Goal: Task Accomplishment & Management: Use online tool/utility

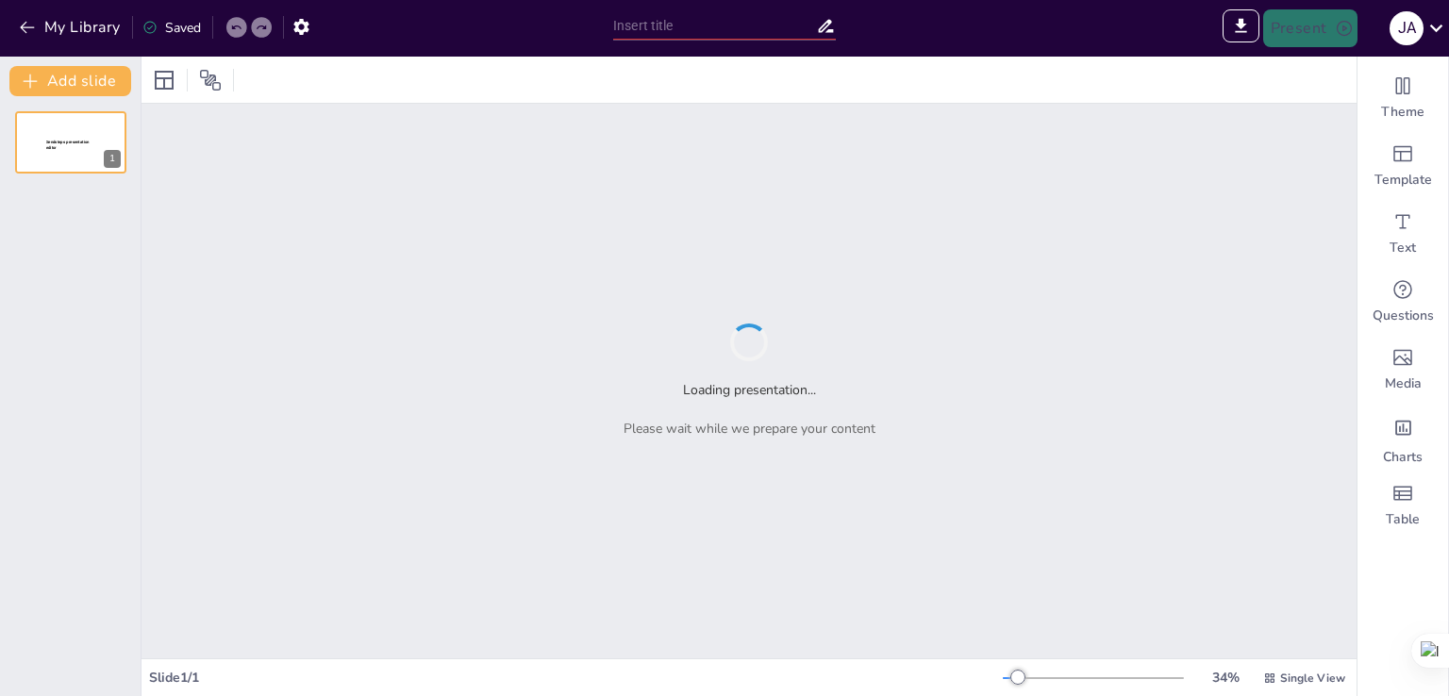
type input "Imported Prevención Activa 360° - Propuesta de Curso Innovador TP 2 Grupo 10 (1…"
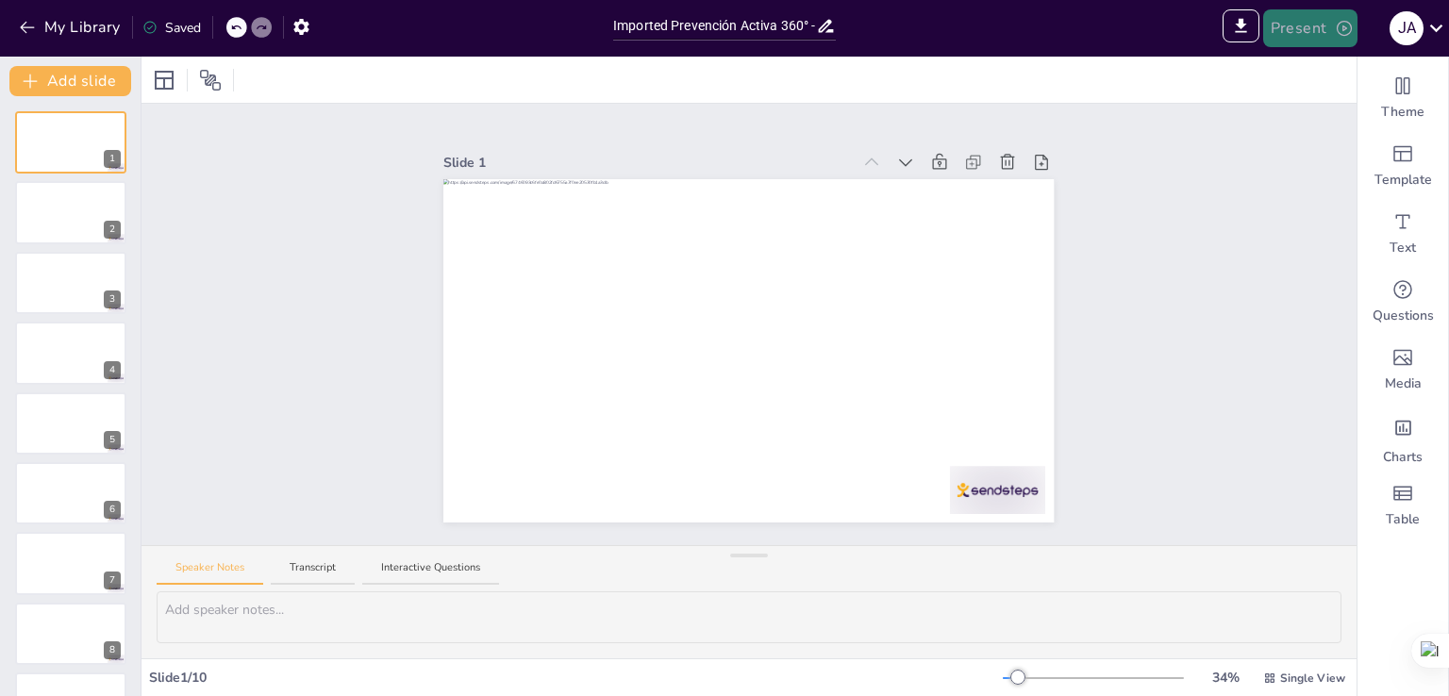
click at [1338, 33] on icon "button" at bounding box center [1344, 28] width 19 height 19
click at [1045, 30] on div at bounding box center [724, 348] width 1449 height 696
click at [23, 25] on icon "button" at bounding box center [27, 28] width 14 height 12
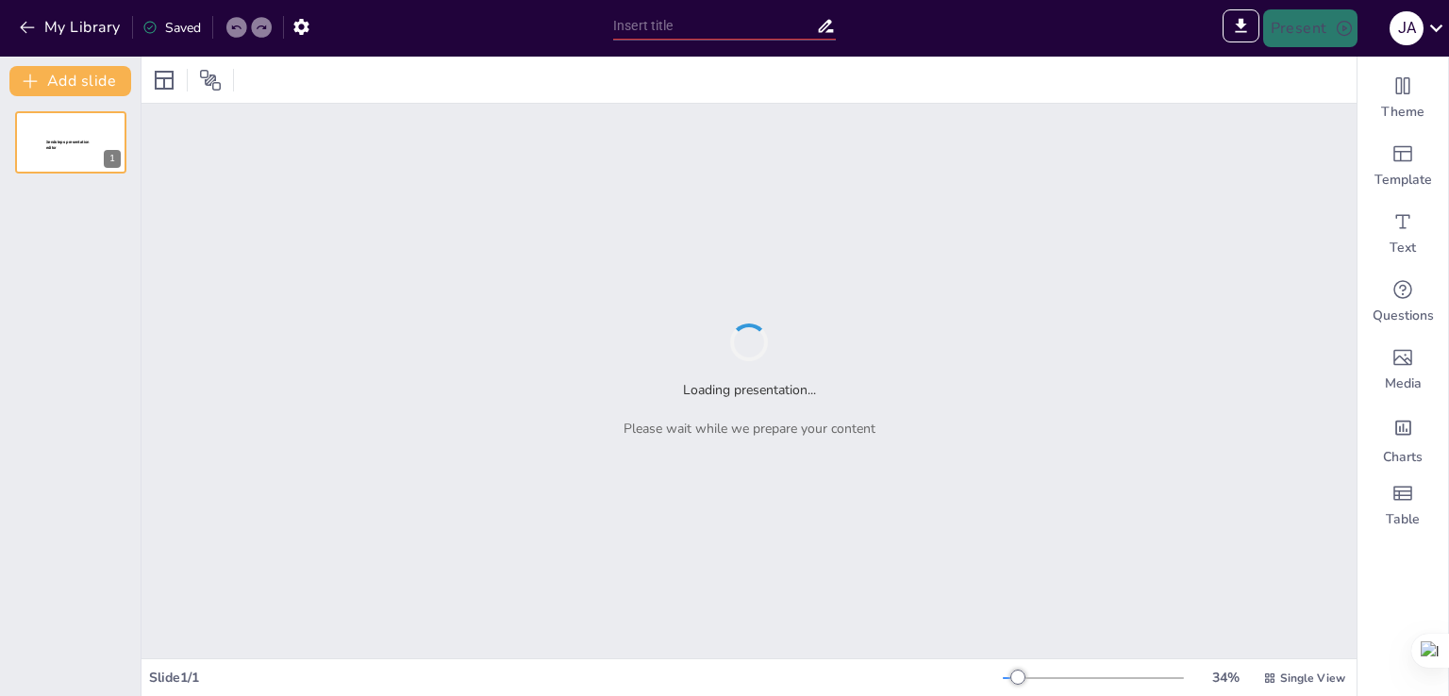
type input "New Sendsteps"
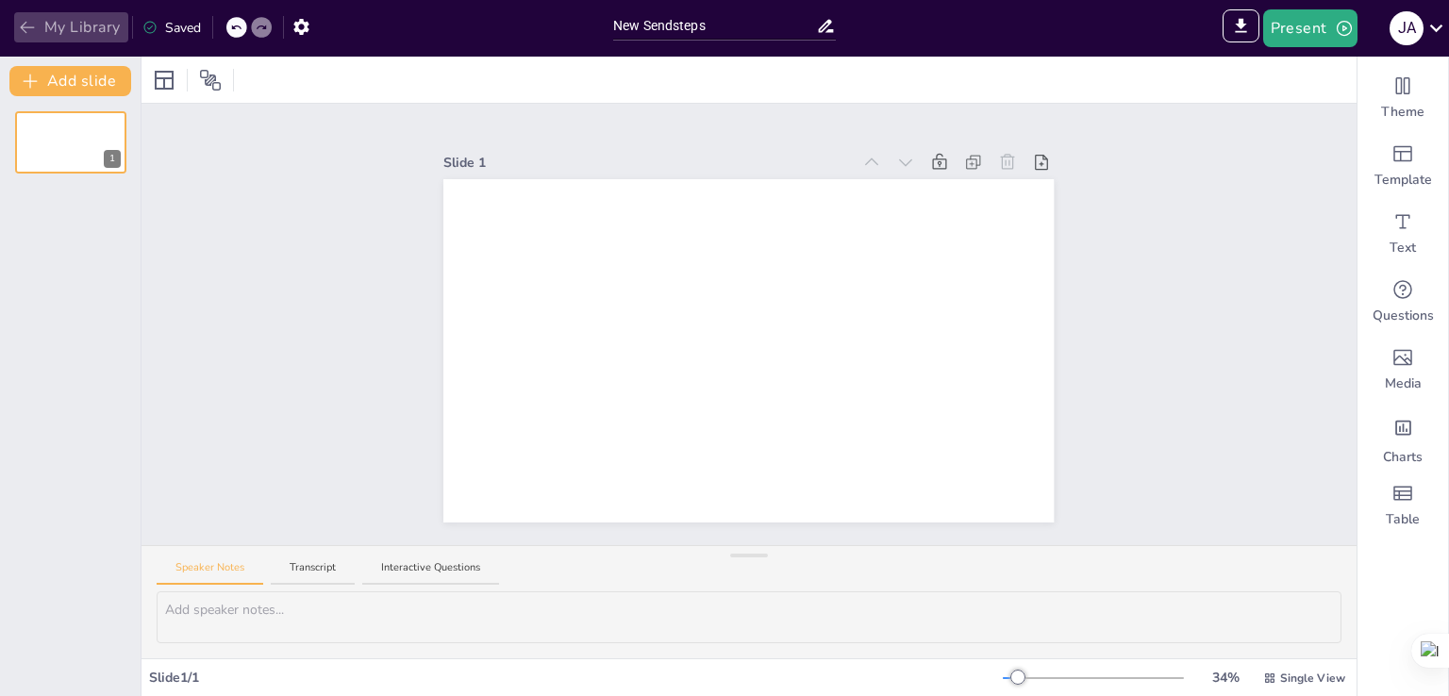
click at [23, 30] on icon "button" at bounding box center [27, 27] width 19 height 19
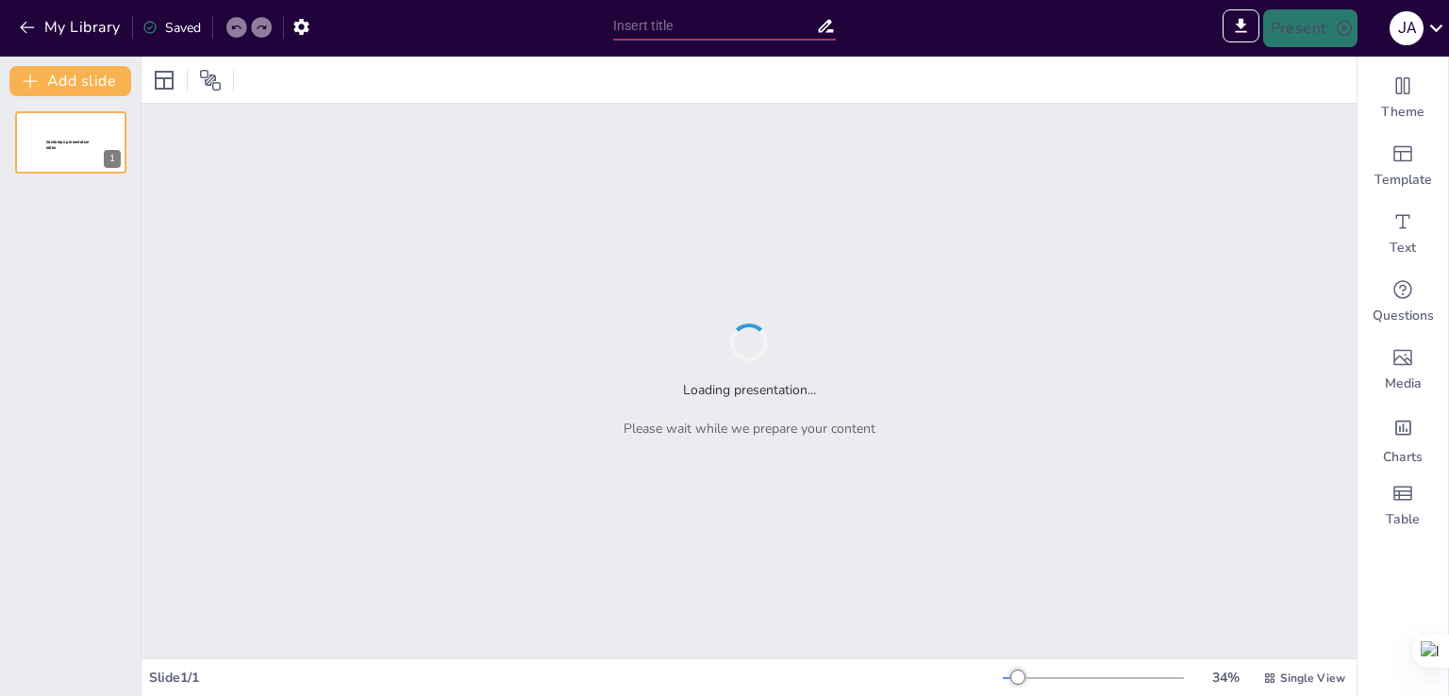
type input "Transformando la Cultura de Seguridad: De la Reacción a la Proacción"
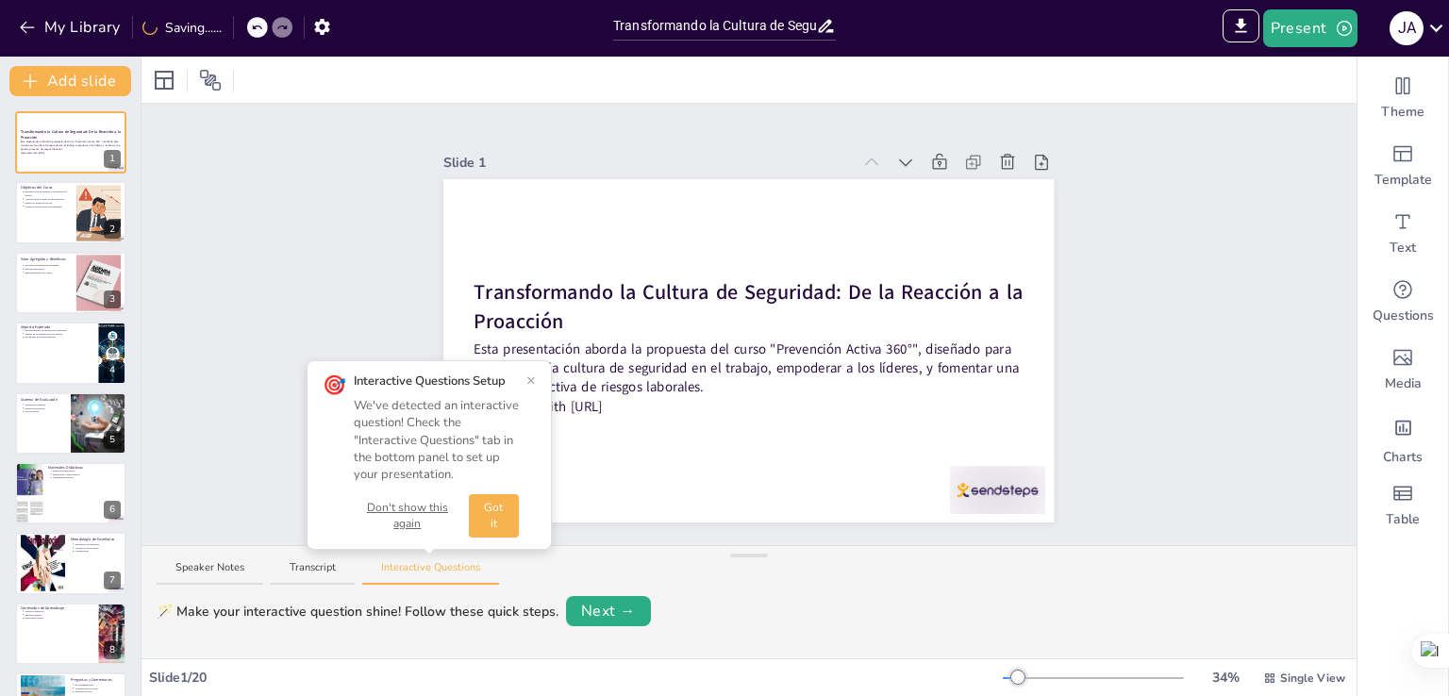
click at [528, 376] on button "×" at bounding box center [531, 380] width 9 height 15
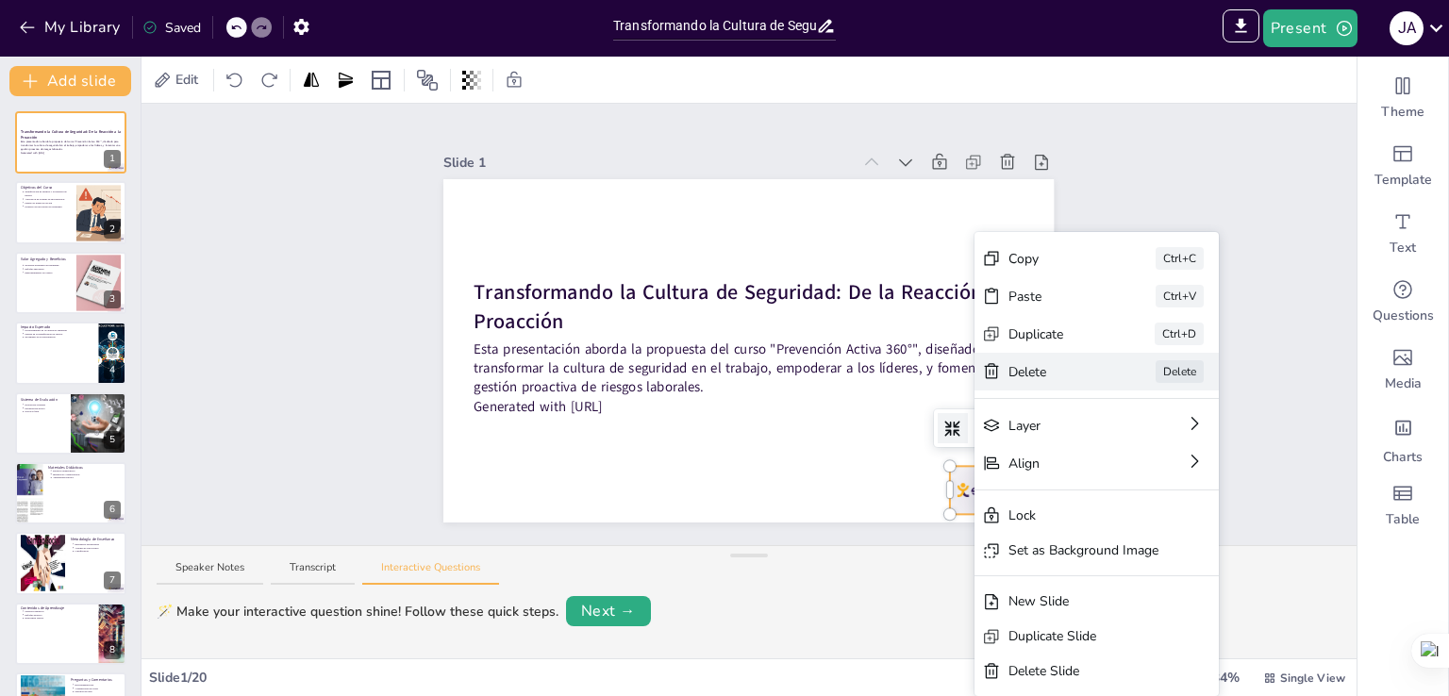
click at [1053, 373] on div "Delete" at bounding box center [1056, 372] width 94 height 20
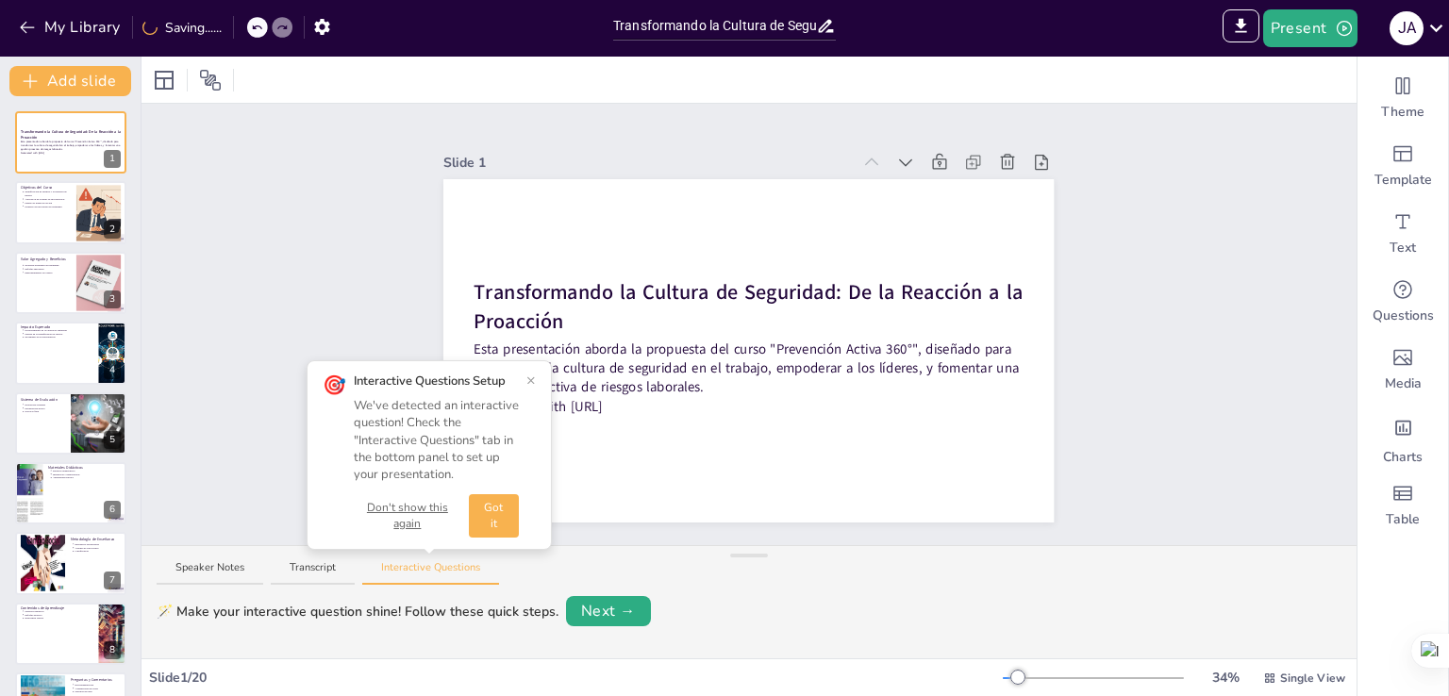
click at [530, 375] on button "×" at bounding box center [531, 380] width 9 height 15
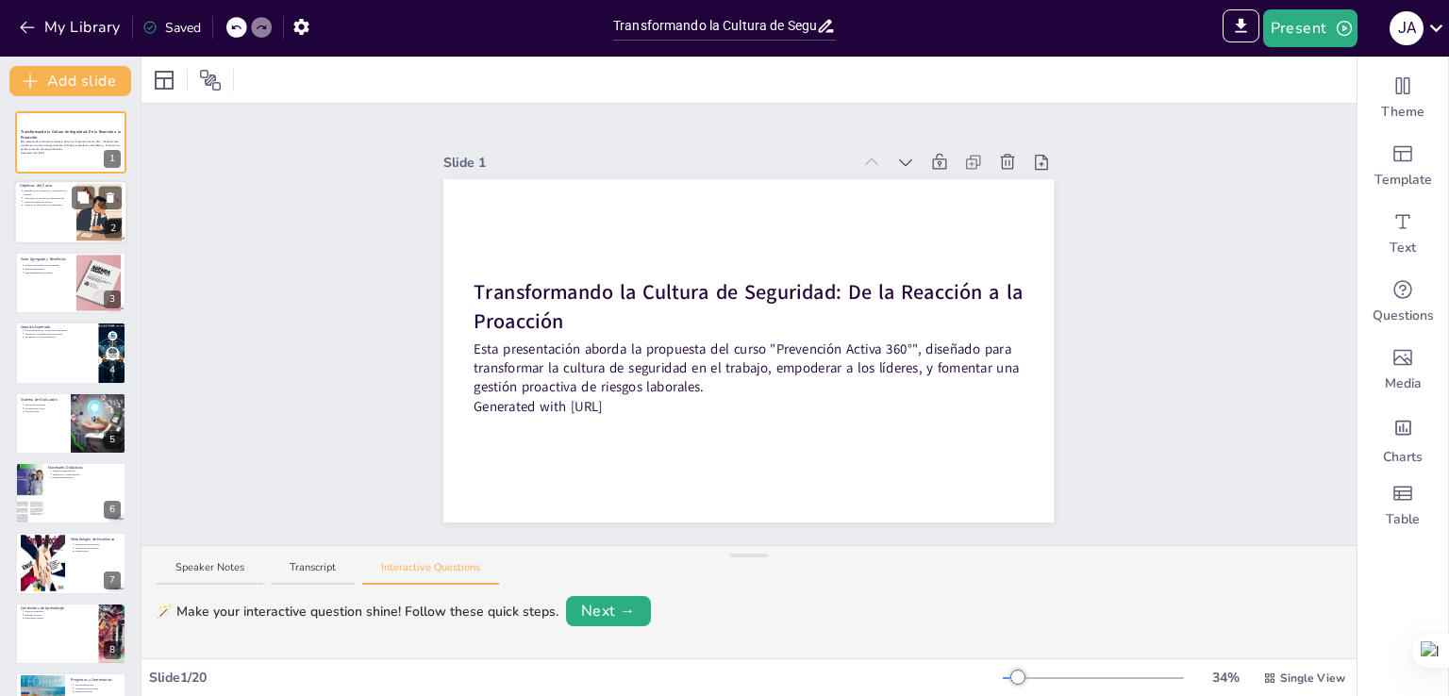
click at [67, 206] on p "Fomento de una cultura de seguridad" at bounding box center [47, 206] width 47 height 4
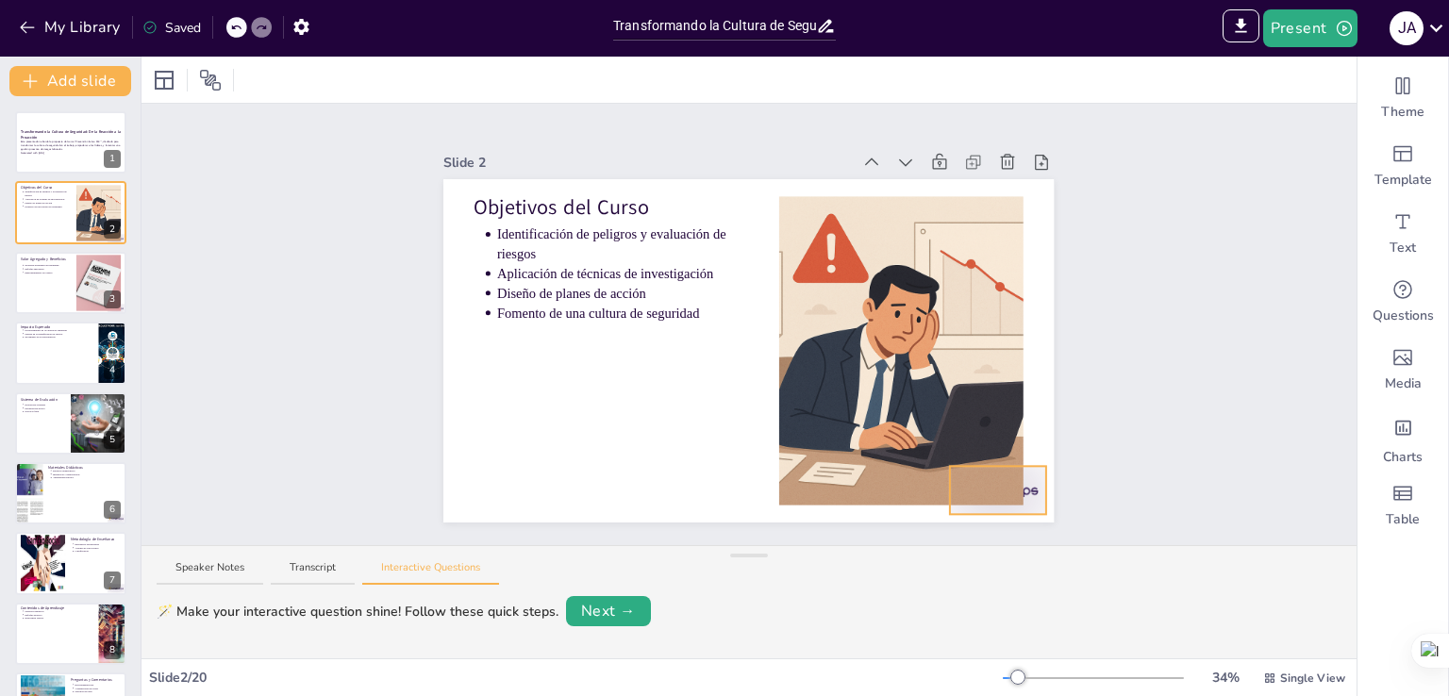
click at [1024, 484] on div "Objetivos del Curso Identificación de peligros y evaluación de riesgos Aplicaci…" at bounding box center [748, 350] width 610 height 343
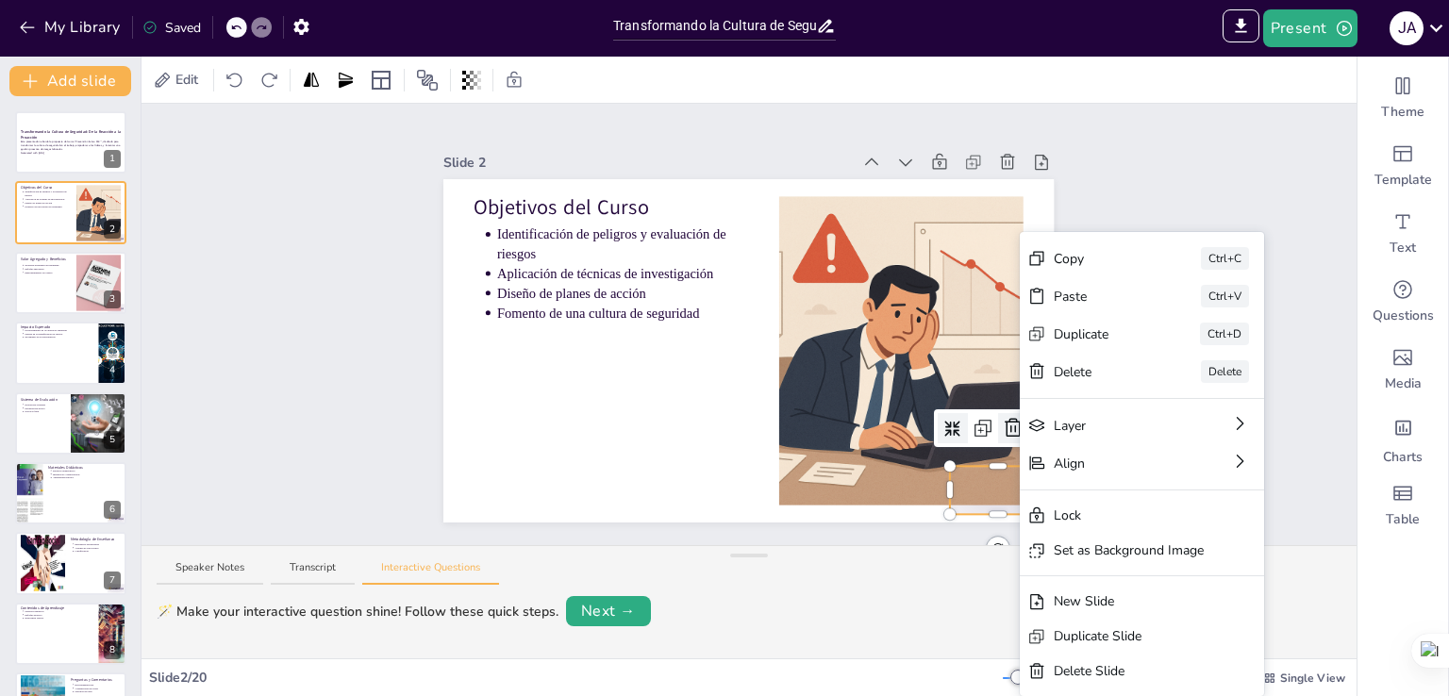
click at [1002, 427] on icon at bounding box center [1013, 428] width 23 height 23
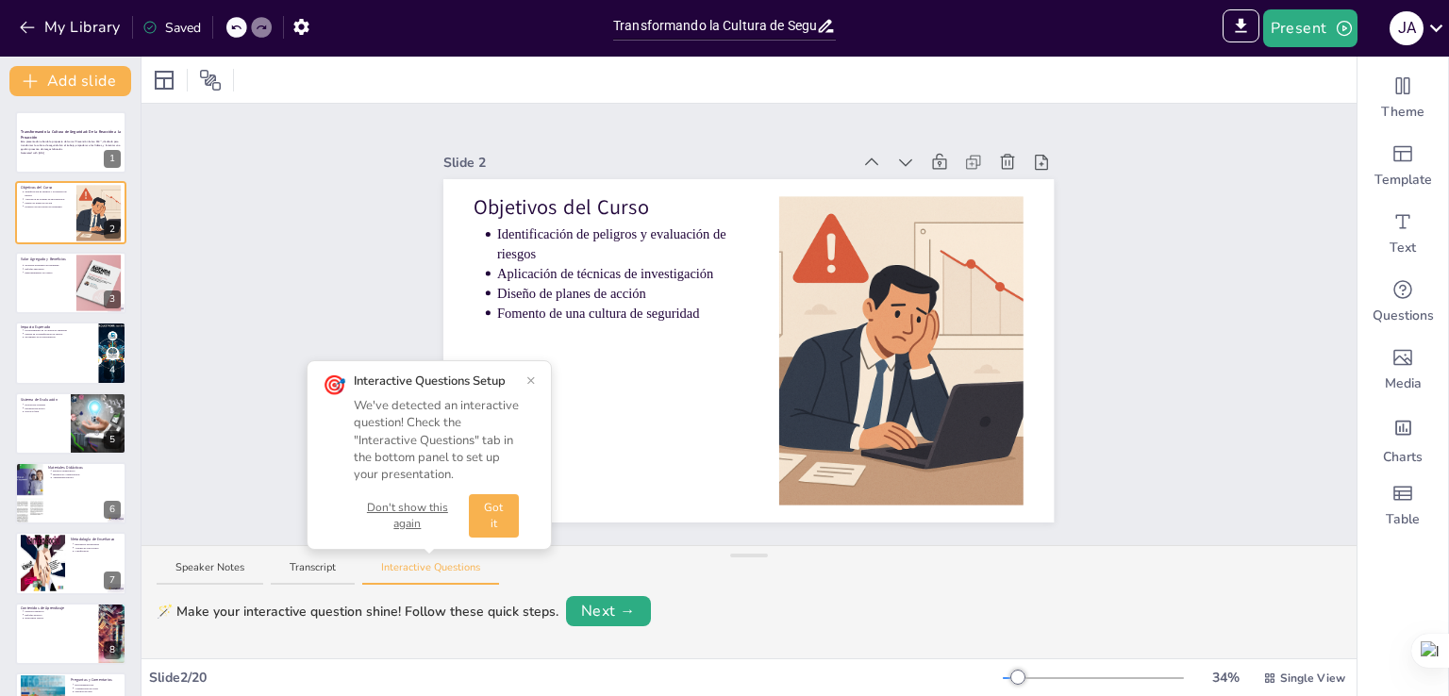
click at [531, 381] on button "×" at bounding box center [531, 380] width 9 height 15
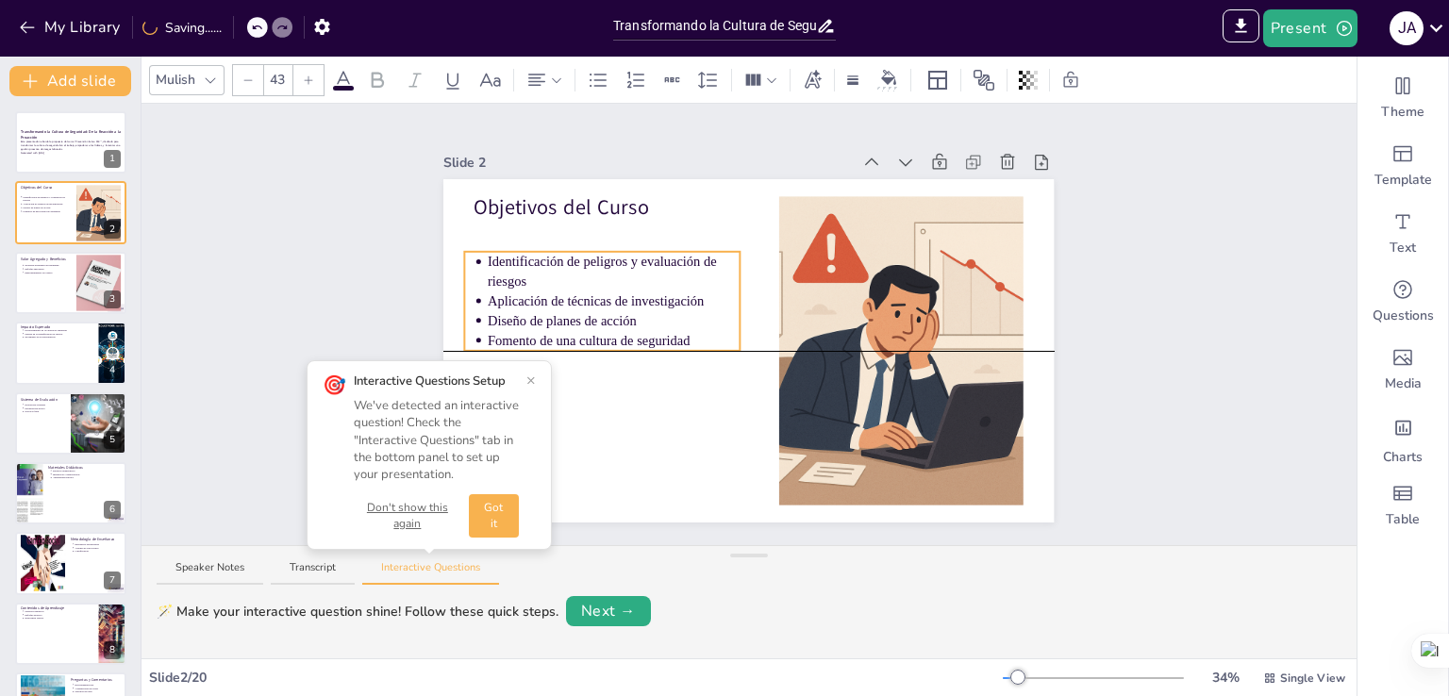
drag, startPoint x: 549, startPoint y: 278, endPoint x: 540, endPoint y: 312, distance: 35.3
click at [540, 312] on p "Diseño de planes de acción" at bounding box center [614, 320] width 252 height 19
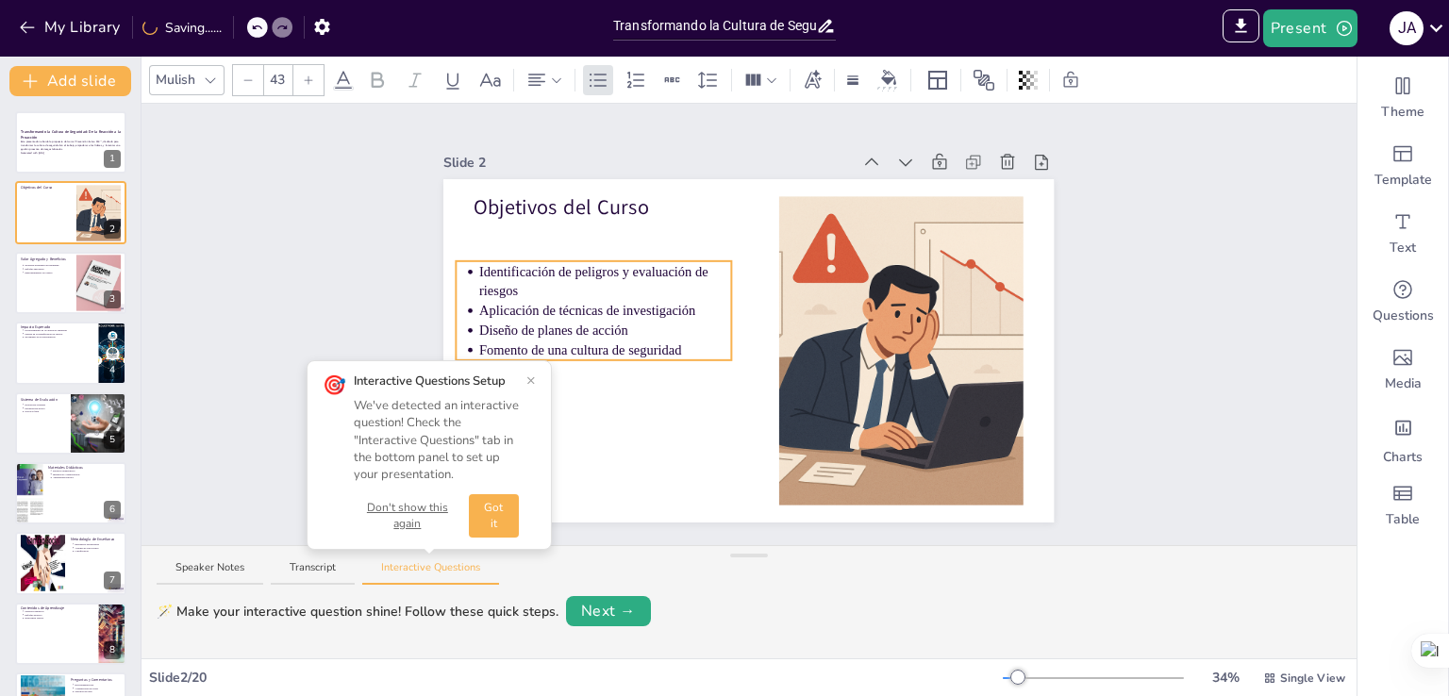
drag, startPoint x: 582, startPoint y: 343, endPoint x: 574, endPoint y: 352, distance: 12.7
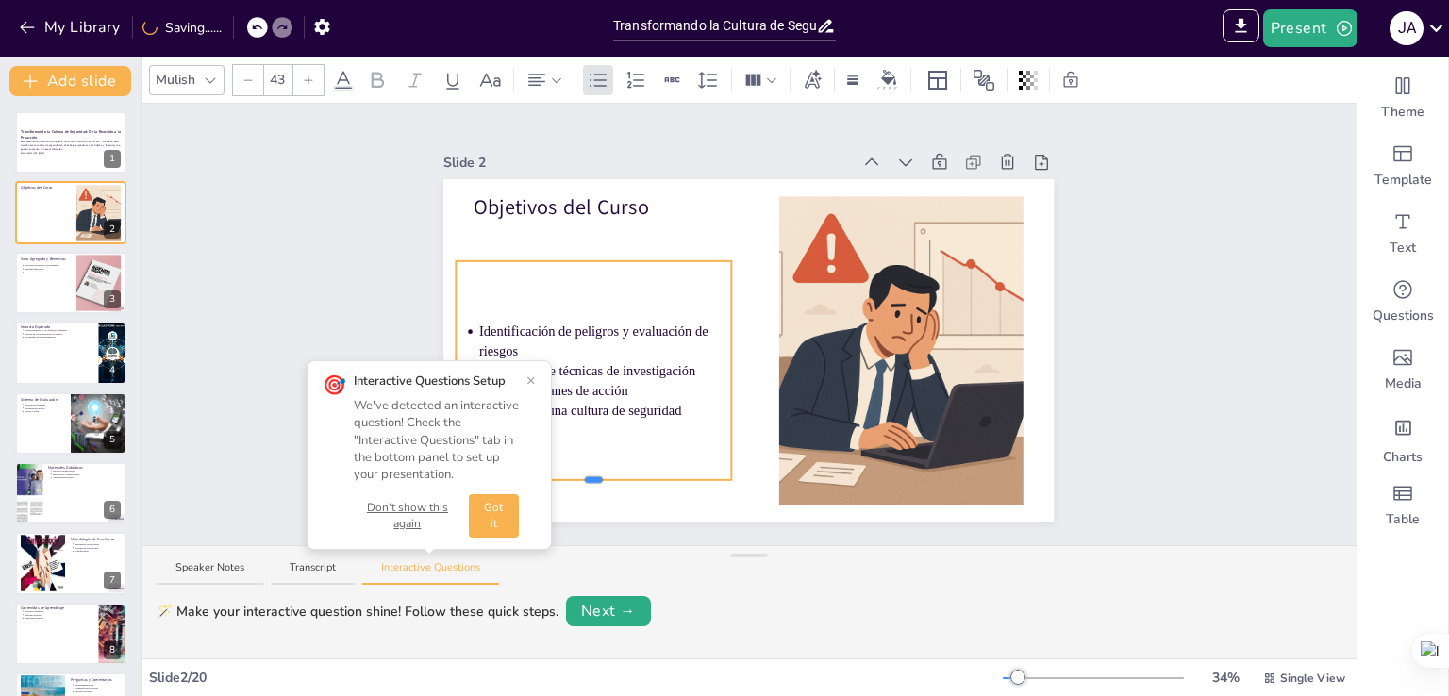
drag, startPoint x: 581, startPoint y: 354, endPoint x: 595, endPoint y: 474, distance: 120.7
click at [595, 474] on div "Objetivos del Curso Identificación de peligros y evaluación de riesgos Aplicaci…" at bounding box center [748, 350] width 610 height 343
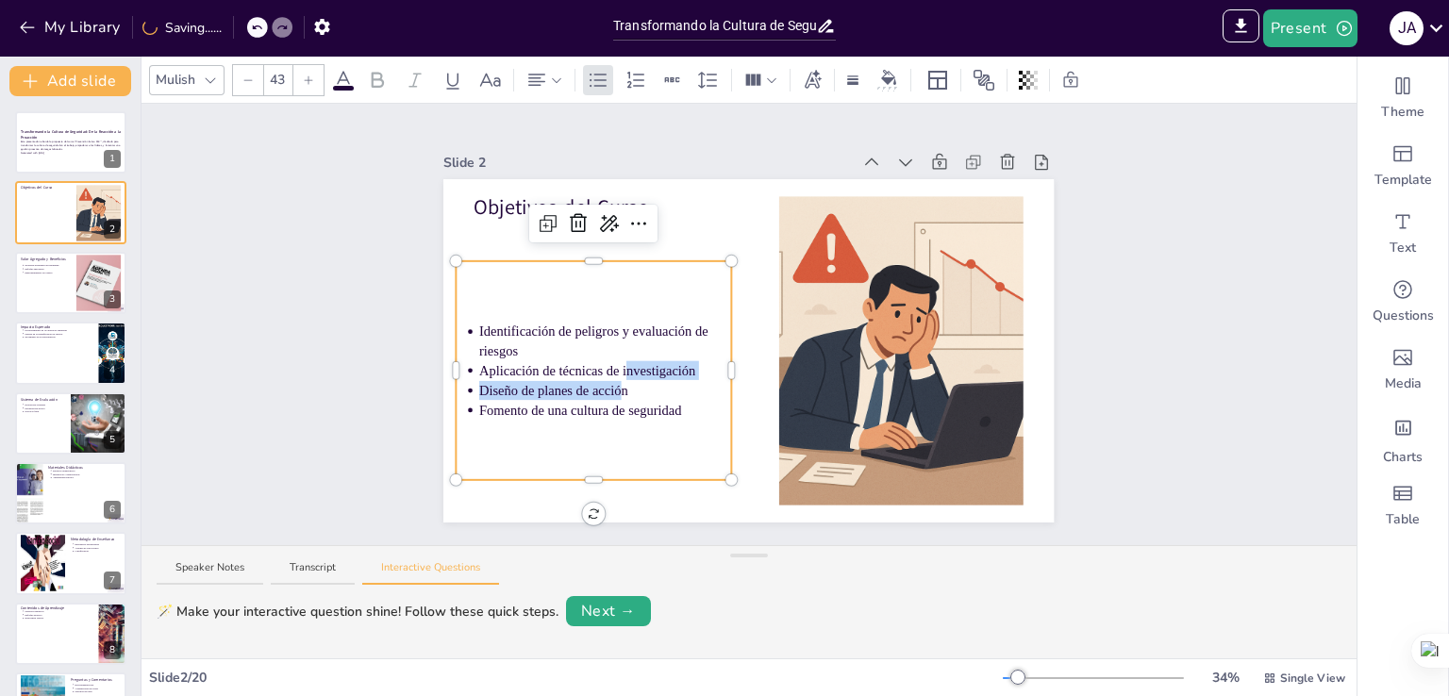
drag, startPoint x: 604, startPoint y: 378, endPoint x: 611, endPoint y: 354, distance: 25.7
click at [611, 354] on ul "Identificación de peligros y evaluación de riesgos Aplicación de técnicas de in…" at bounding box center [594, 371] width 275 height 98
click at [615, 275] on div "Identificación de peligros y evaluación de riesgos Aplicación de técnicas de in…" at bounding box center [594, 370] width 275 height 219
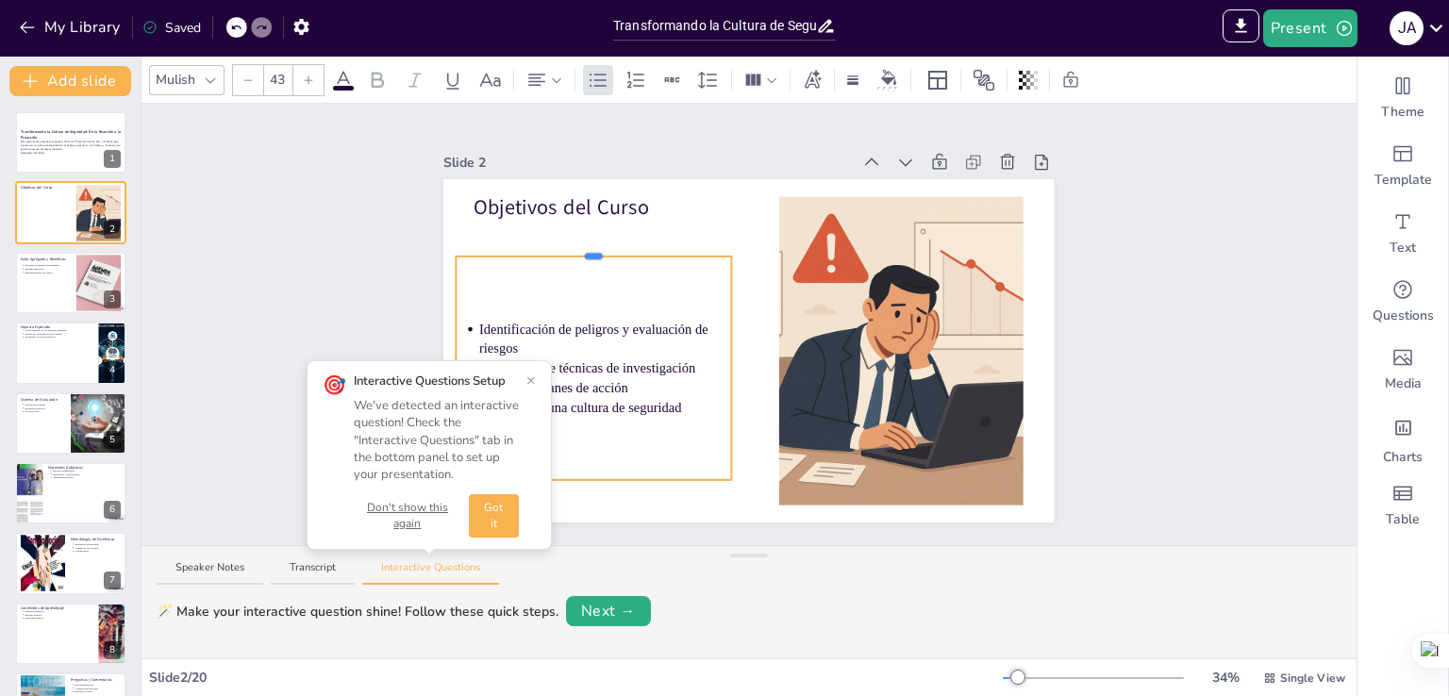
click at [583, 257] on div at bounding box center [594, 369] width 275 height 224
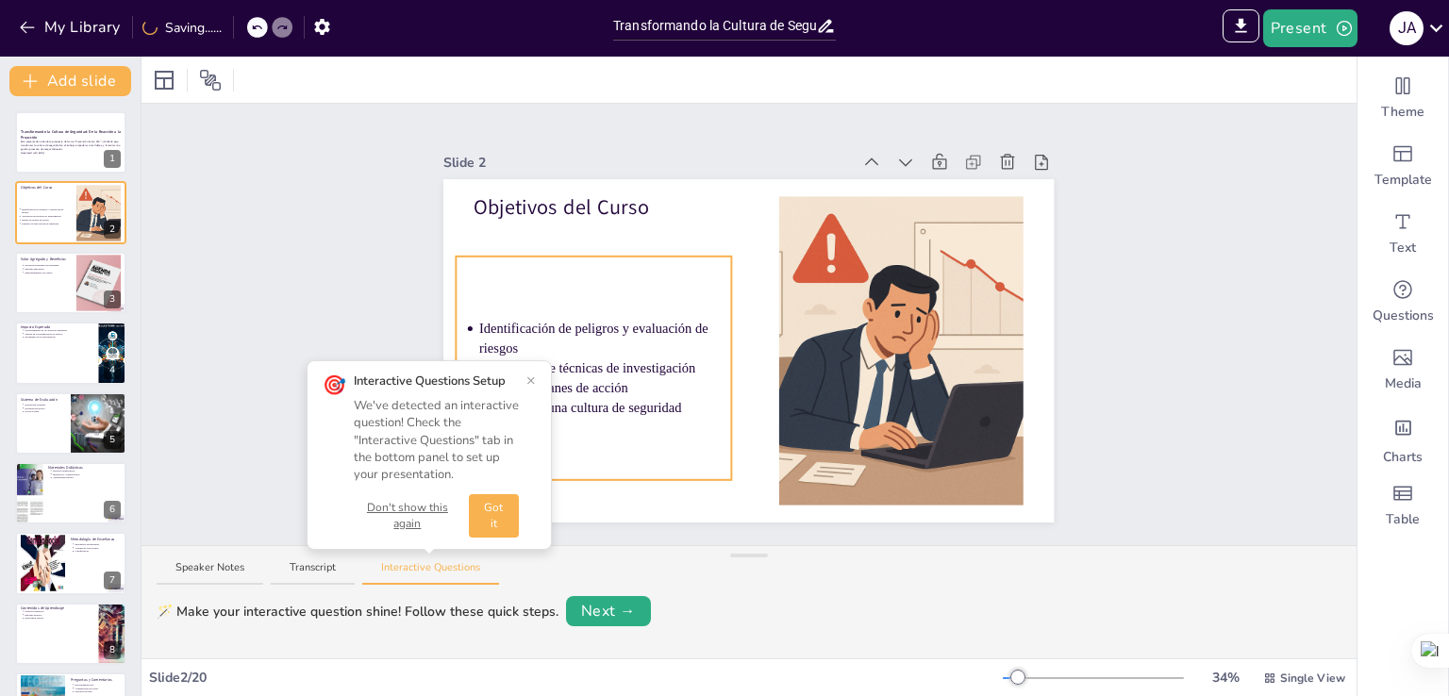
click at [658, 274] on div "Identificación de peligros y evaluación de riesgos Aplicación de técnicas de in…" at bounding box center [594, 369] width 275 height 224
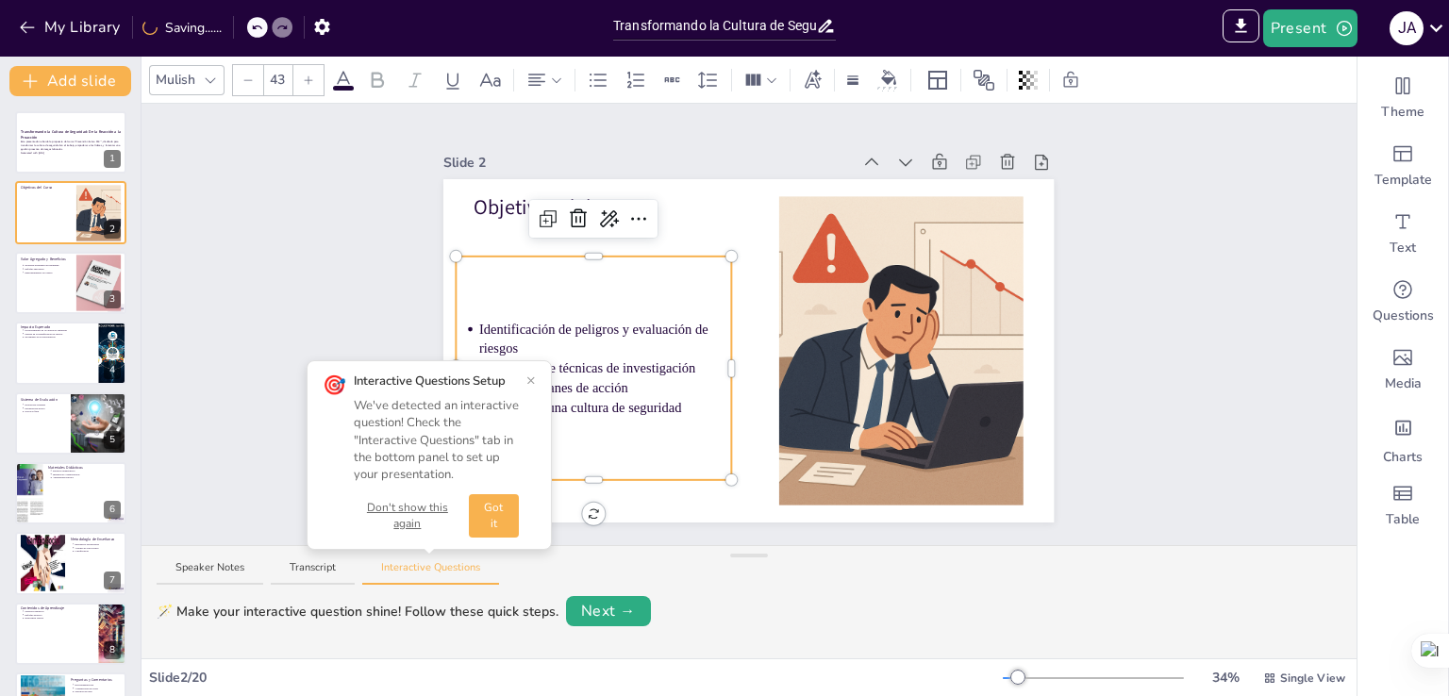
drag, startPoint x: 627, startPoint y: 305, endPoint x: 648, endPoint y: 284, distance: 30.0
click at [648, 284] on div "Identificación de peligros y evaluación de riesgos Aplicación de técnicas de in…" at bounding box center [594, 369] width 275 height 224
click at [61, 272] on p "Empoderamiento de líderes" at bounding box center [47, 273] width 47 height 4
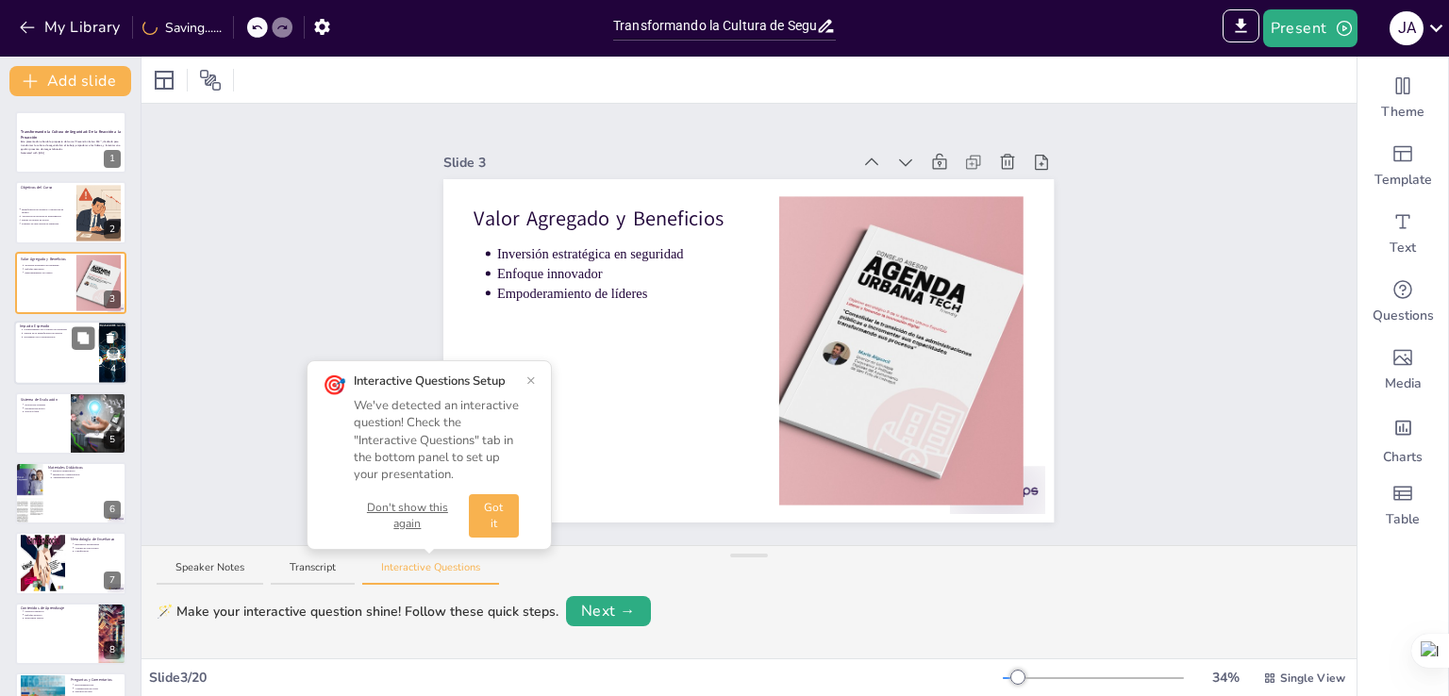
click at [68, 343] on div at bounding box center [70, 353] width 113 height 64
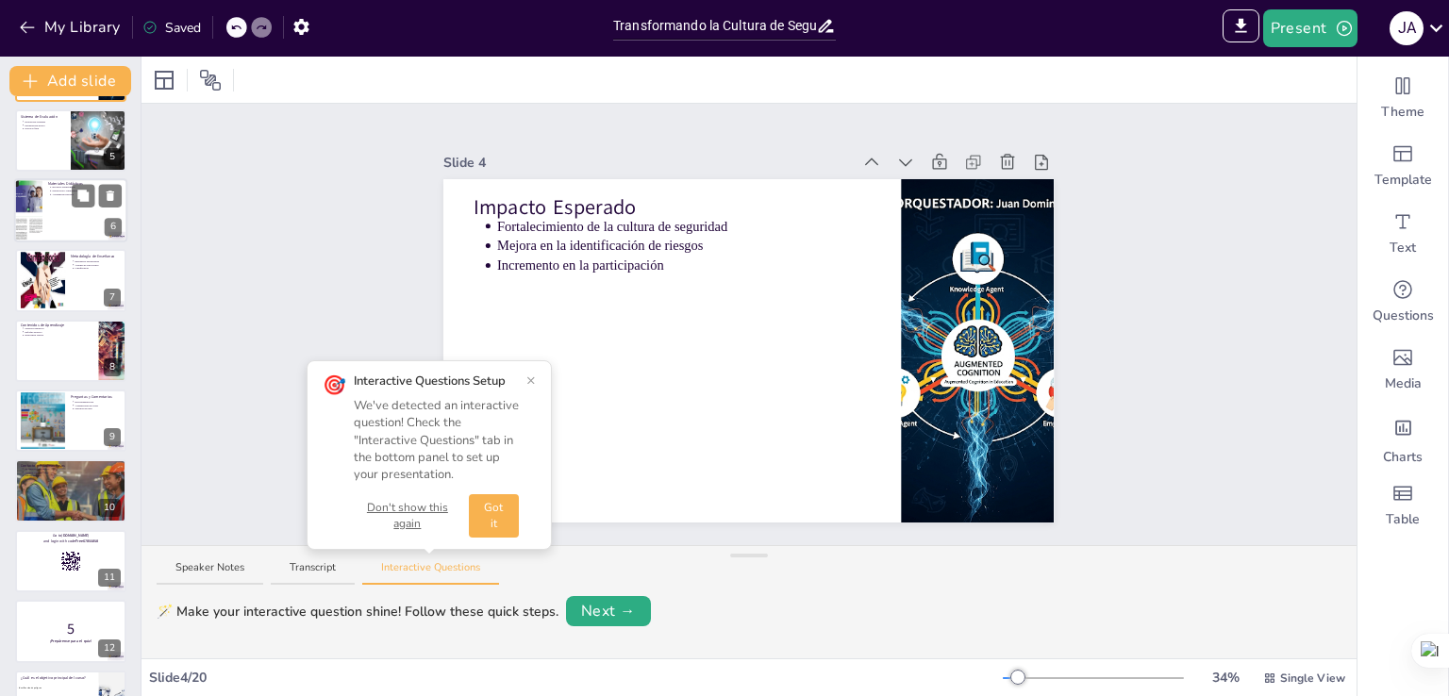
click at [68, 204] on div at bounding box center [70, 210] width 113 height 64
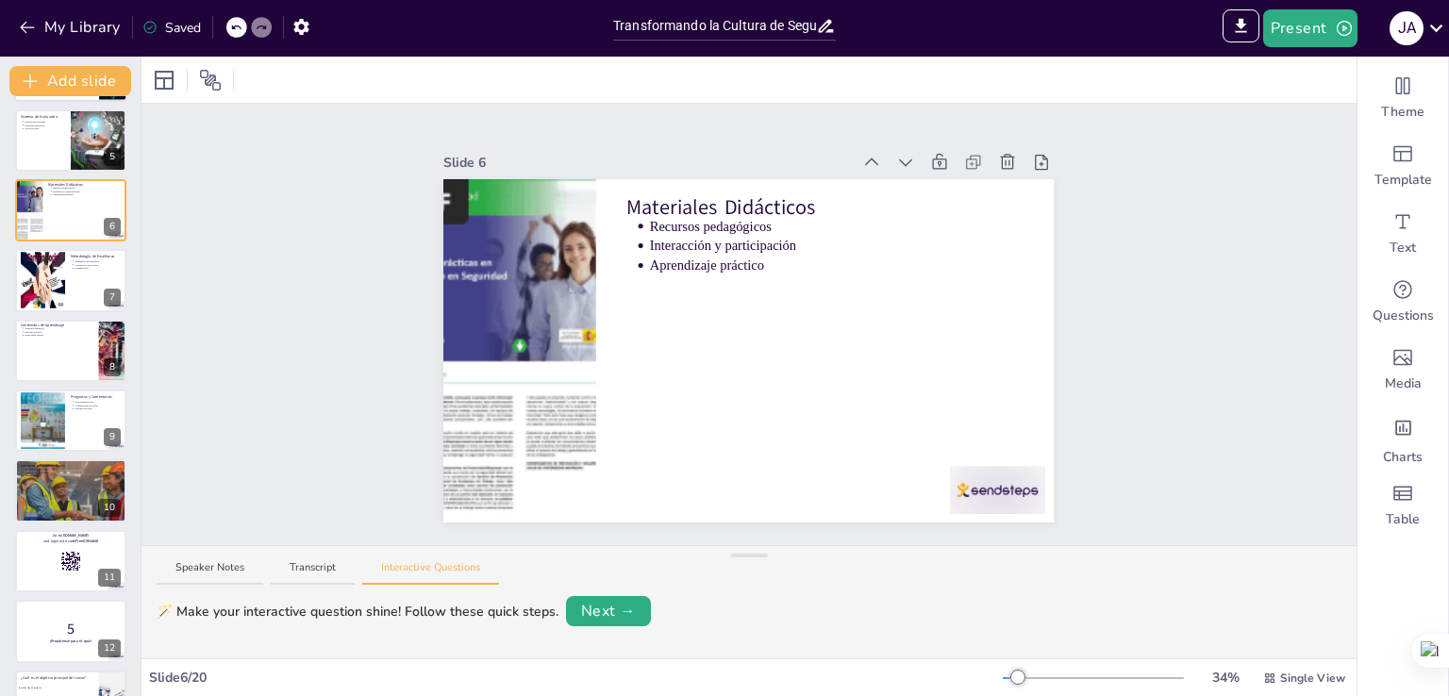
scroll to position [97, 0]
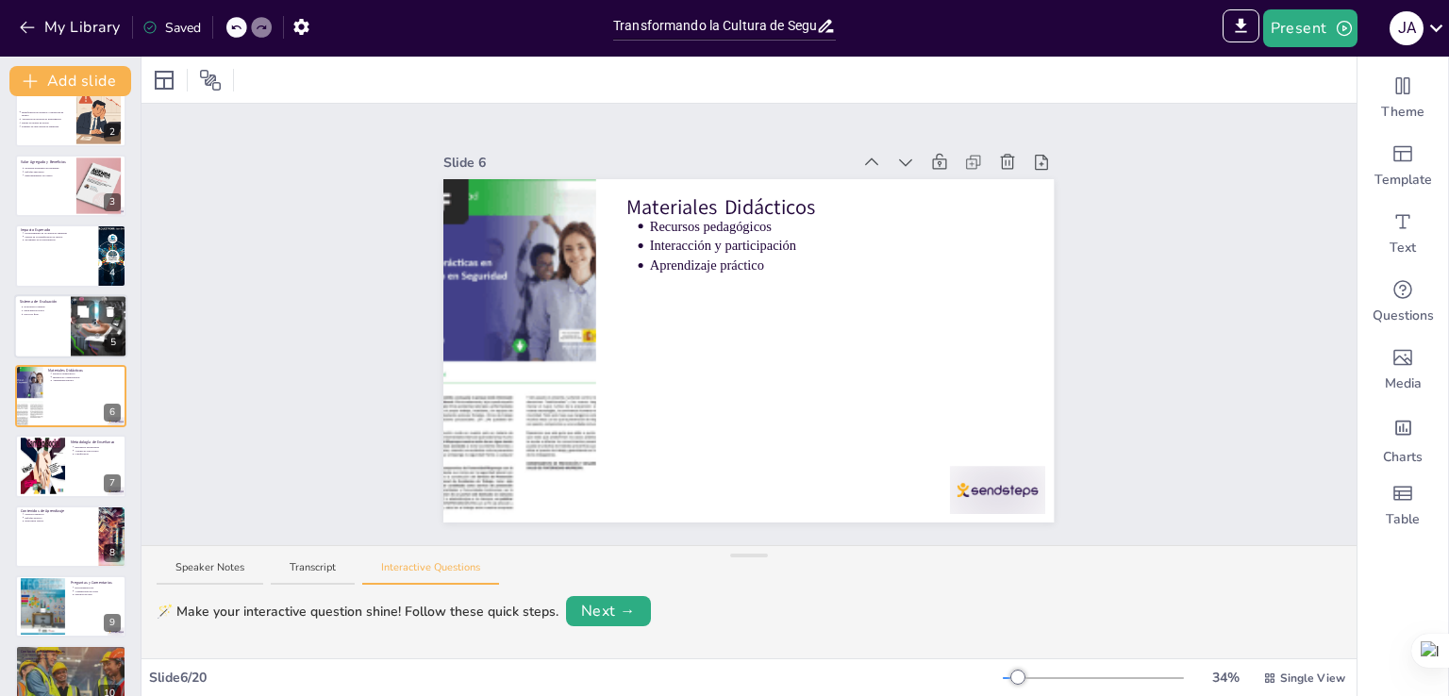
click at [55, 326] on div at bounding box center [70, 326] width 113 height 64
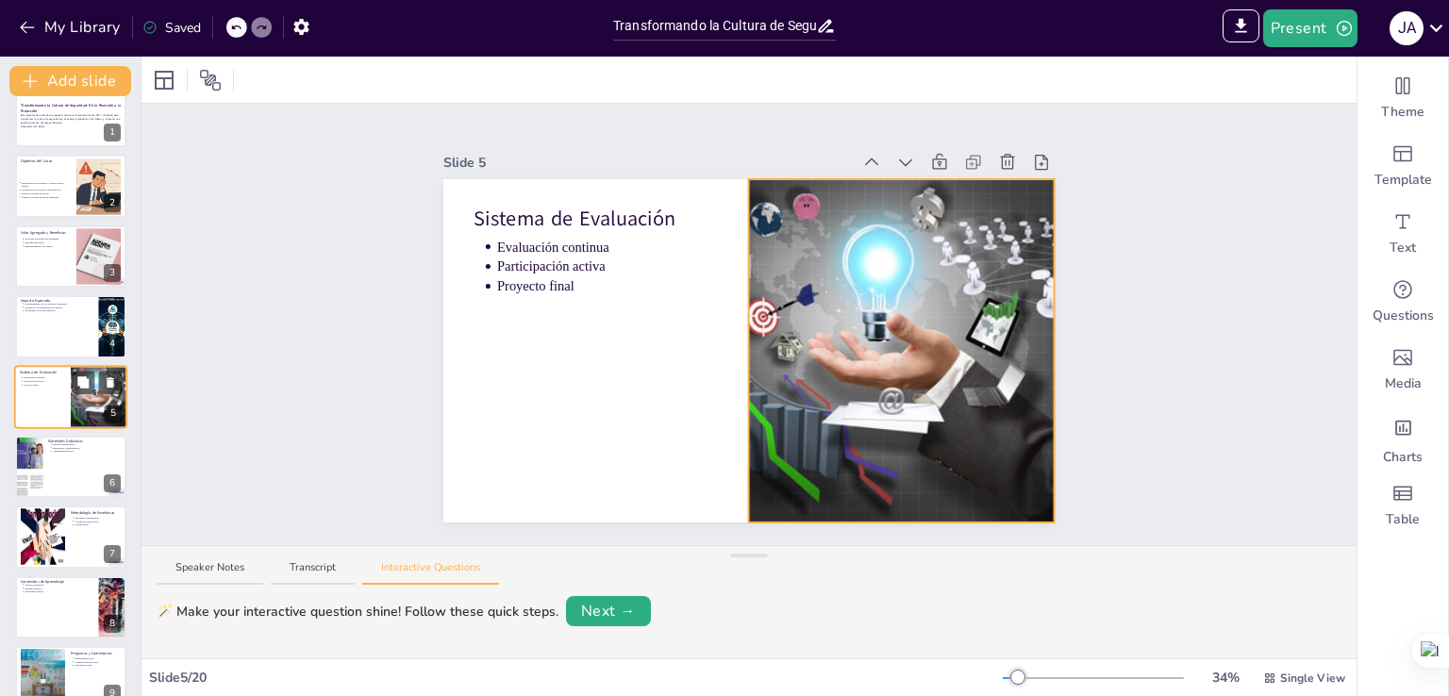
click at [73, 394] on div at bounding box center [99, 397] width 93 height 64
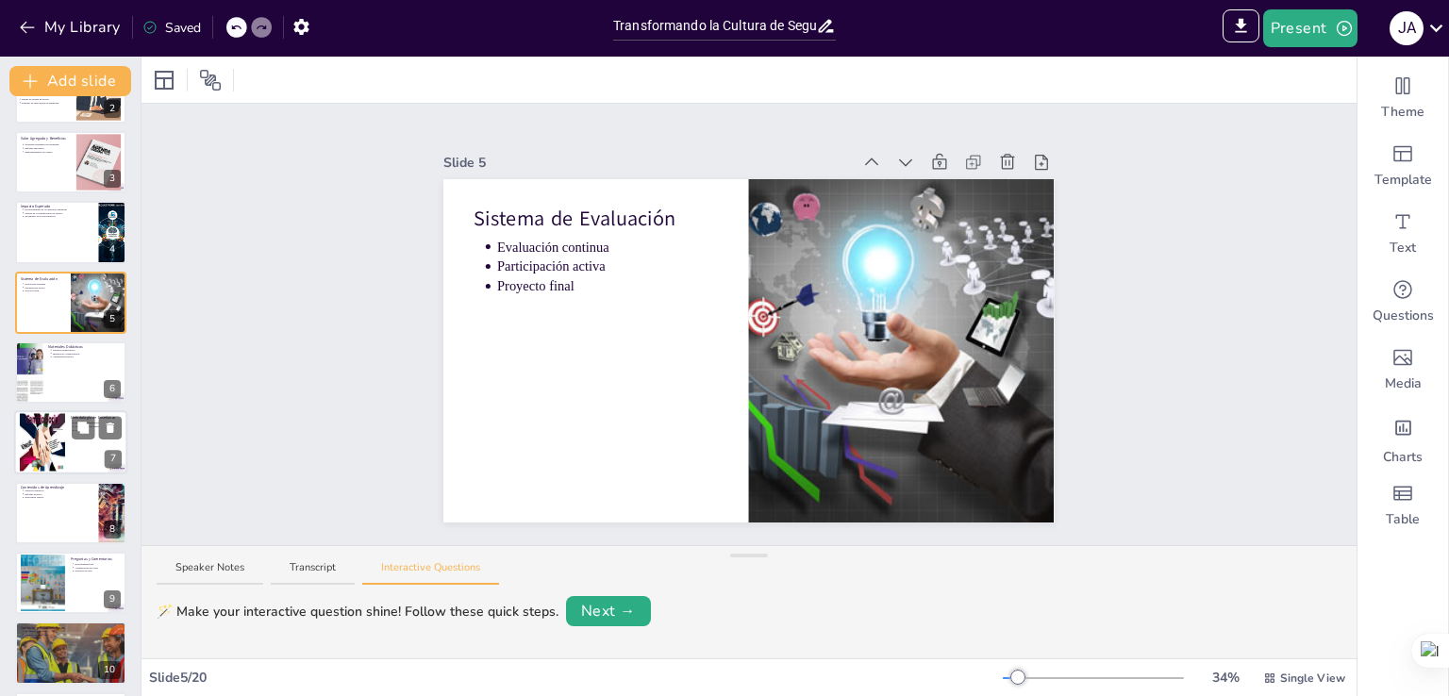
click at [68, 440] on div at bounding box center [70, 443] width 113 height 64
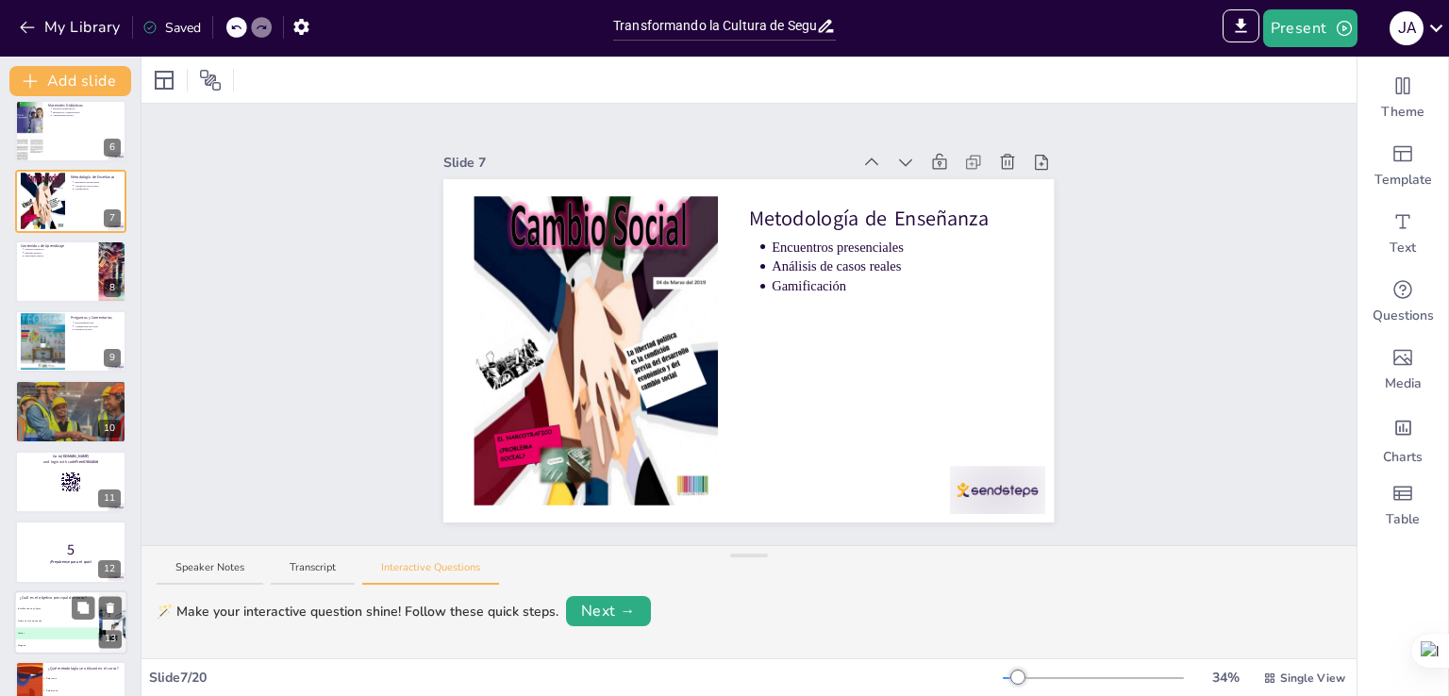
scroll to position [544, 0]
